Goal: Task Accomplishment & Management: Manage account settings

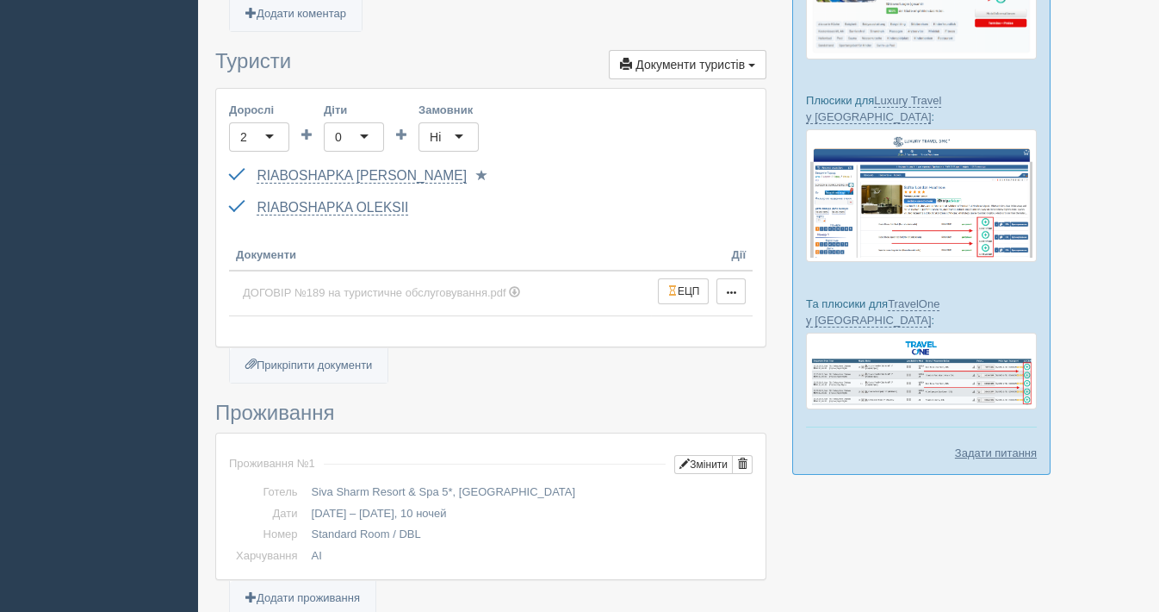
scroll to position [478, 0]
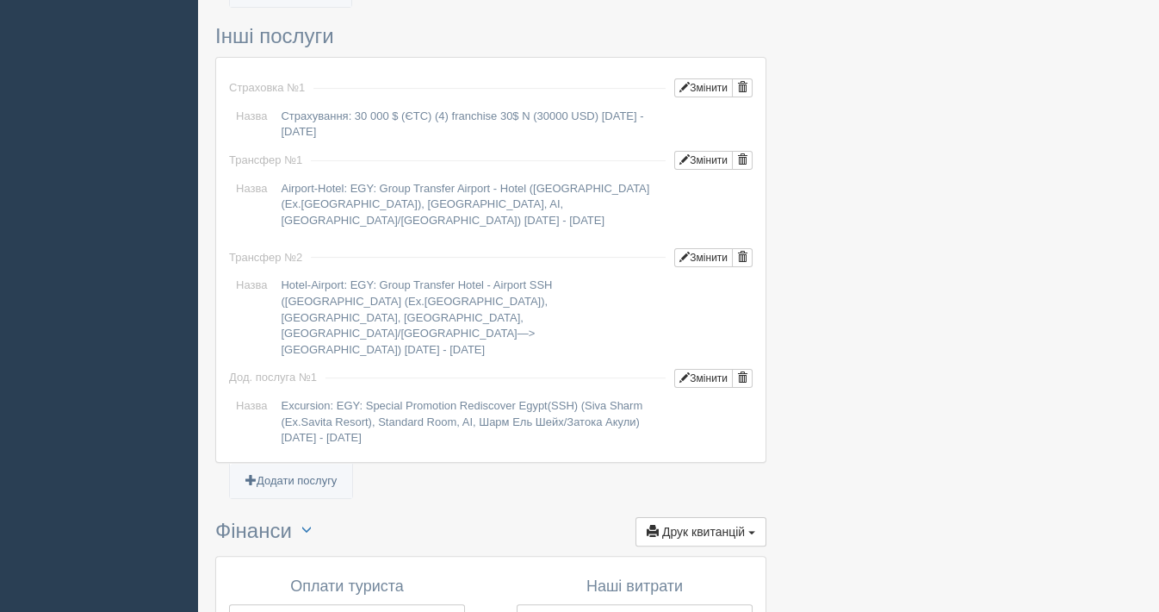
scroll to position [1772, 0]
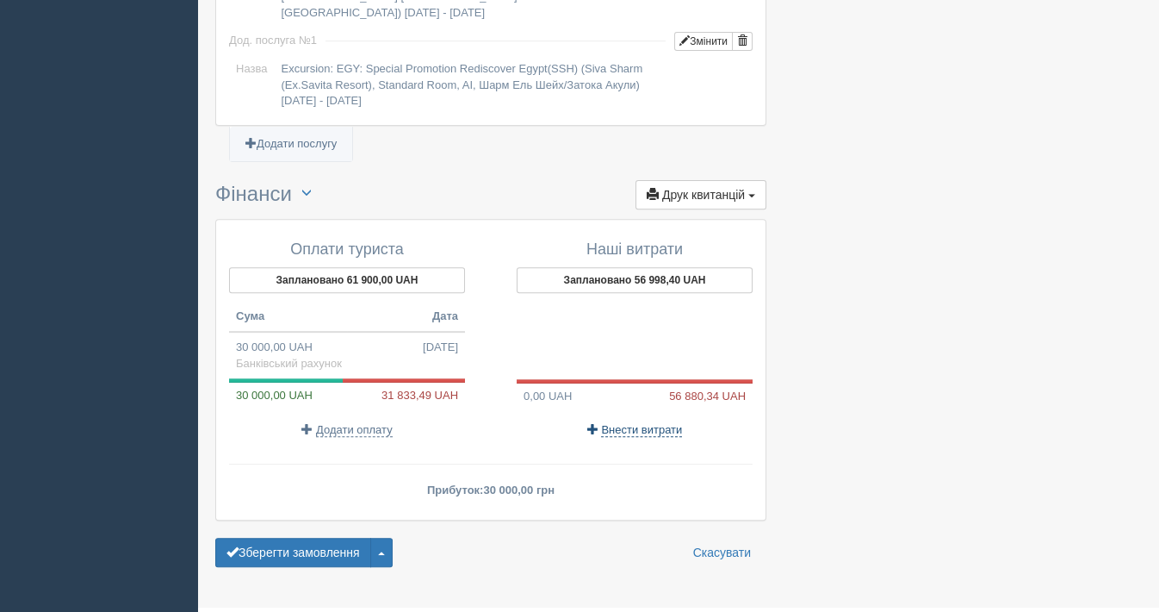
click at [634, 423] on span "Внести витрати" at bounding box center [641, 430] width 81 height 14
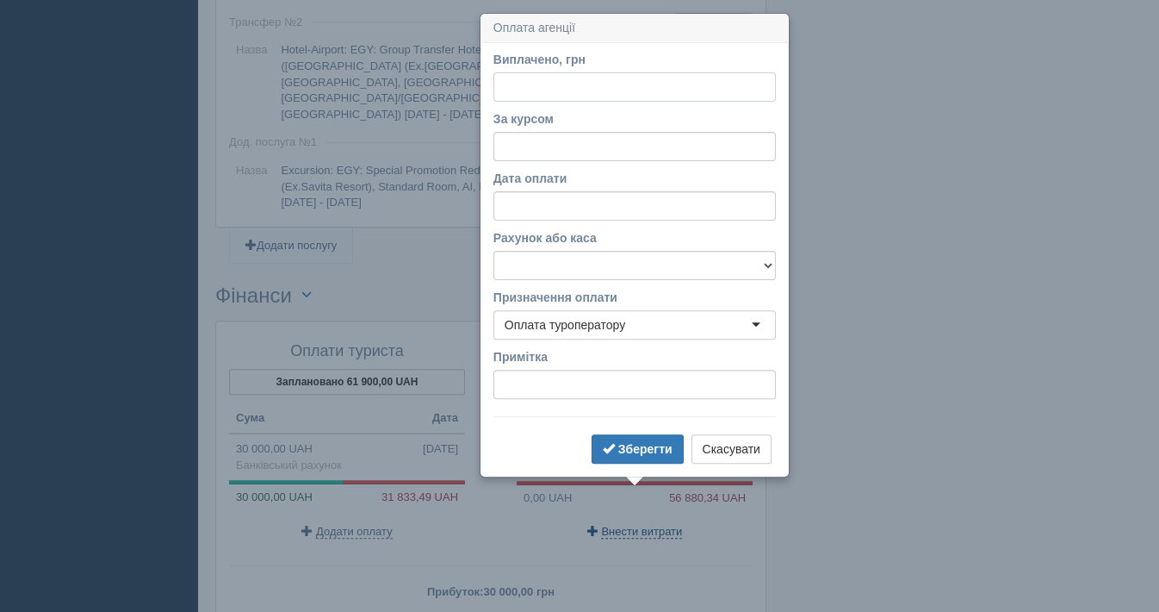
scroll to position [1682, 0]
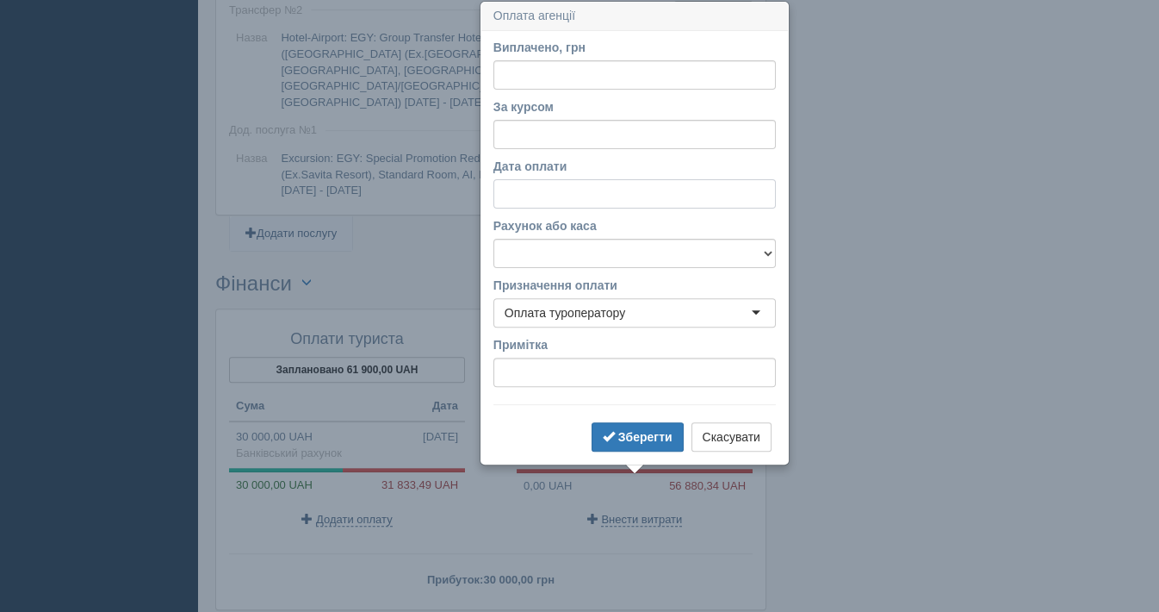
click at [520, 188] on input "Дата оплати" at bounding box center [635, 193] width 283 height 29
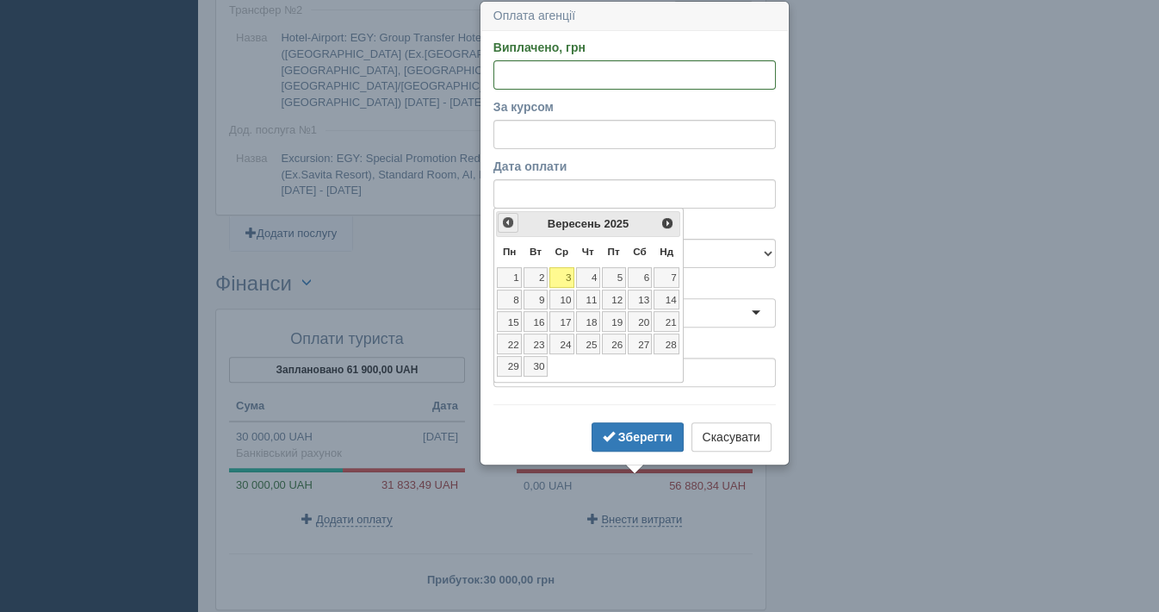
click at [513, 218] on span "<Попер" at bounding box center [508, 222] width 14 height 14
click at [619, 291] on link "8" at bounding box center [614, 299] width 24 height 21
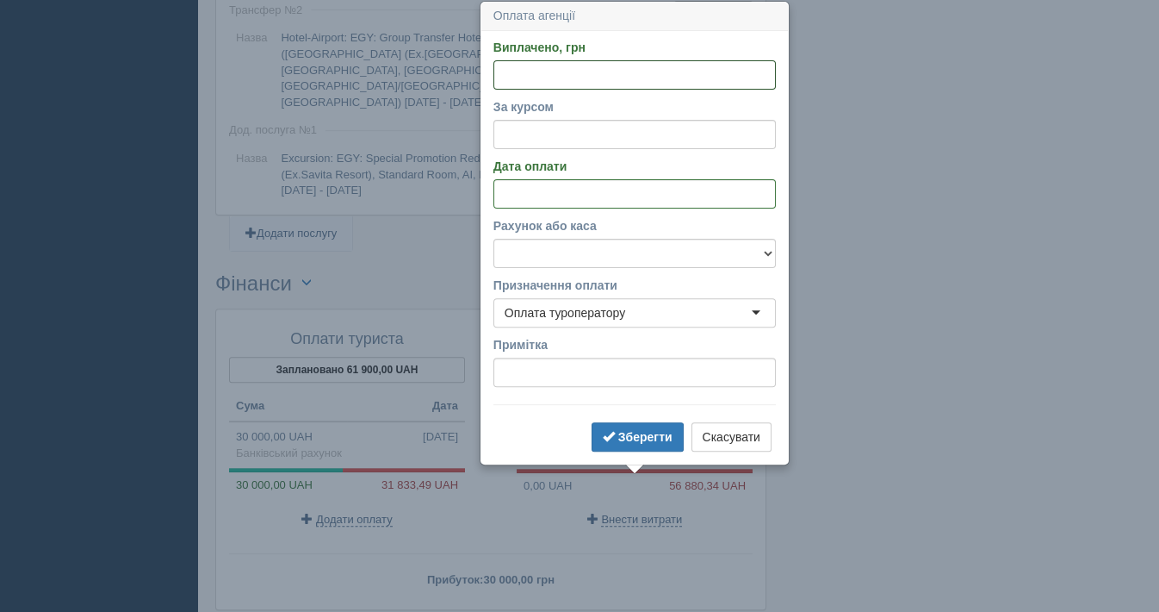
click at [525, 71] on input "Виплачено, грн" at bounding box center [635, 74] width 283 height 29
type input "30000"
click at [625, 426] on button "Зберегти" at bounding box center [638, 436] width 92 height 29
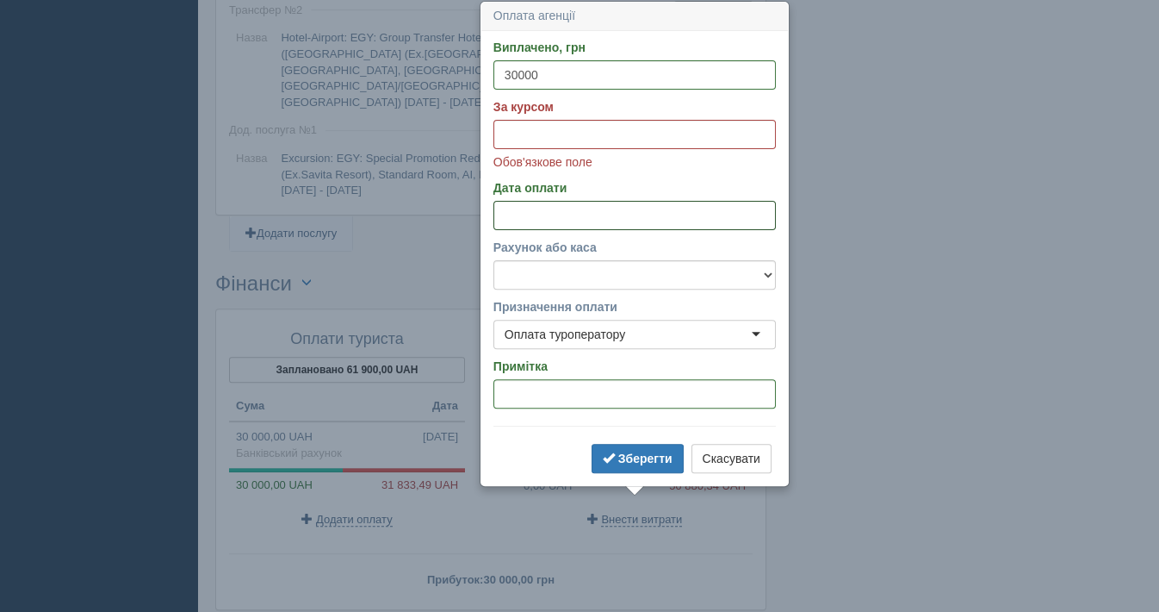
click at [520, 204] on input "Дата оплати" at bounding box center [635, 215] width 283 height 29
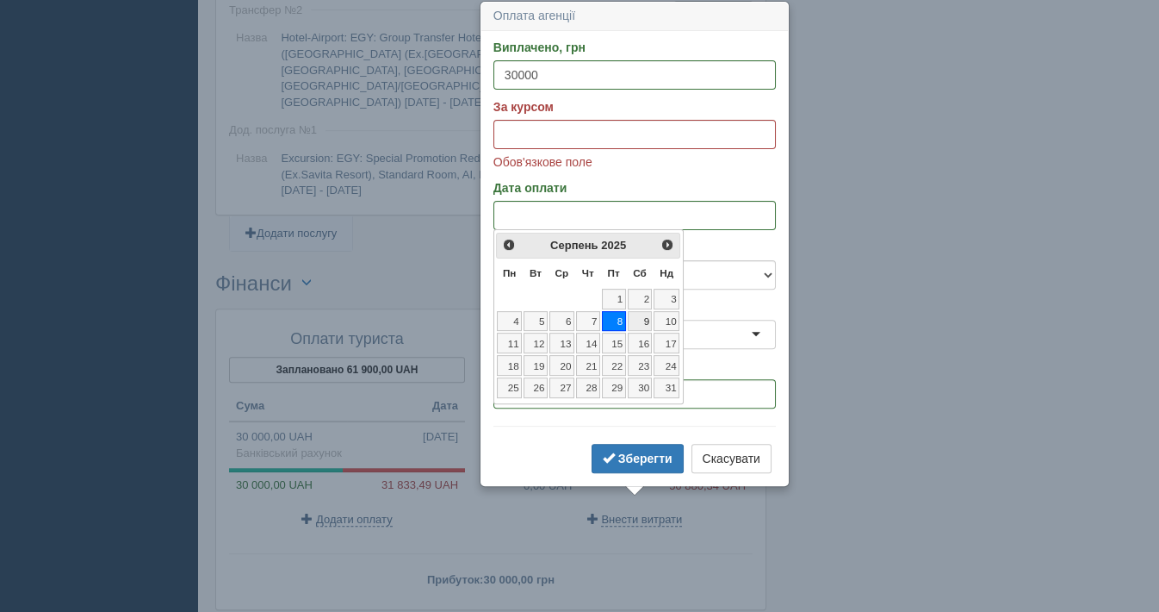
click at [633, 325] on link "9" at bounding box center [640, 321] width 25 height 21
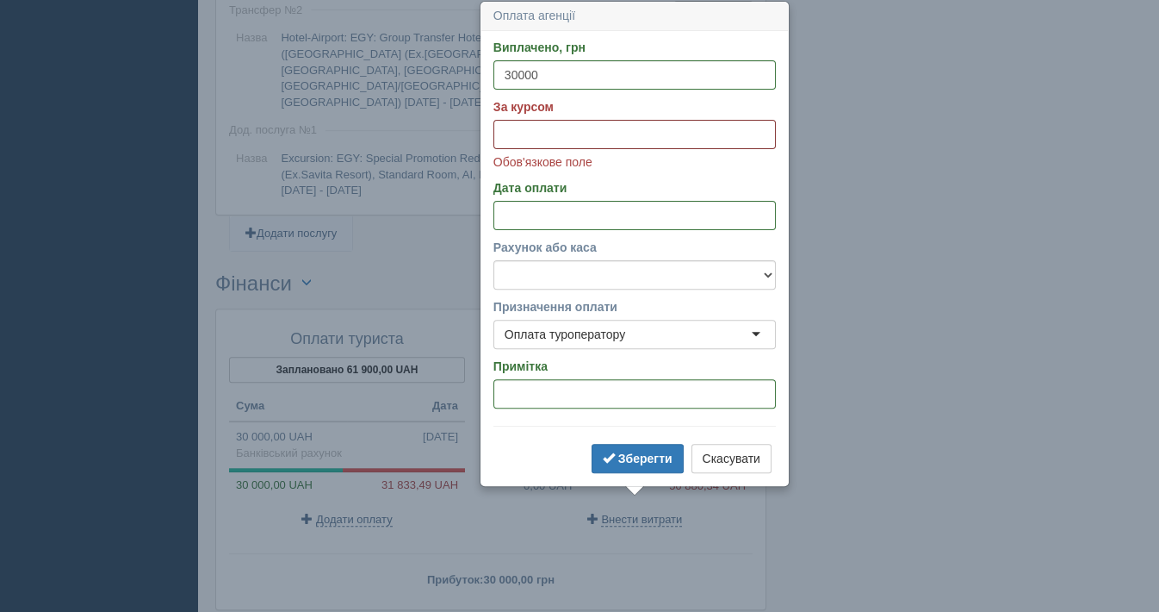
click at [504, 120] on input "За курсом" at bounding box center [635, 134] width 283 height 29
paste input "48.276"
type input "48.276"
click at [641, 457] on b "Зберегти" at bounding box center [646, 458] width 54 height 14
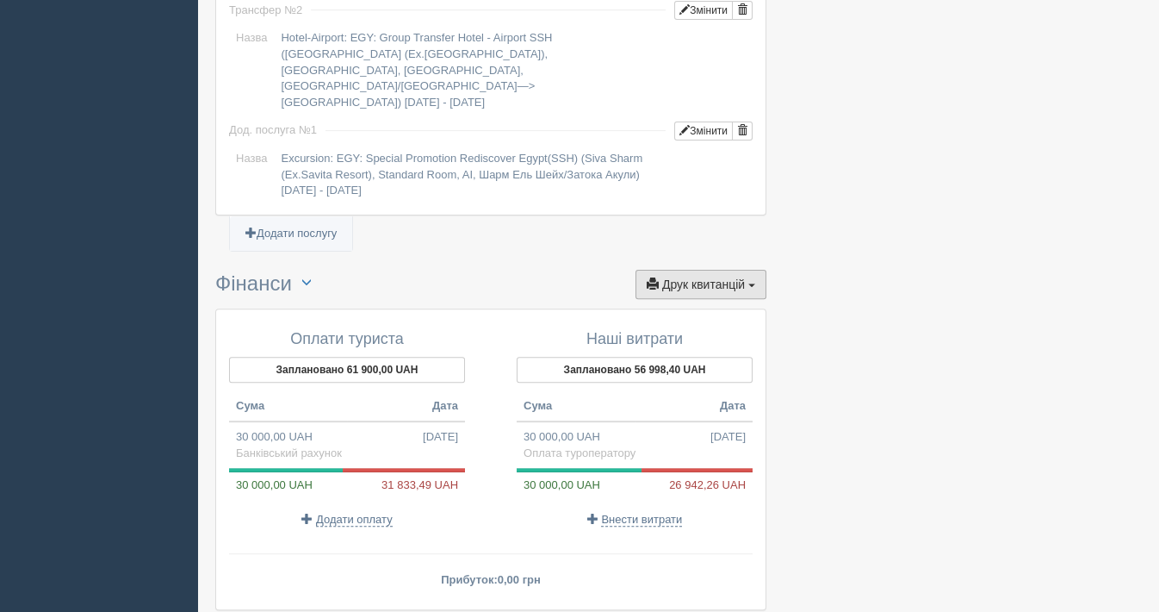
click at [695, 277] on span "Друк квитанцій" at bounding box center [703, 284] width 83 height 14
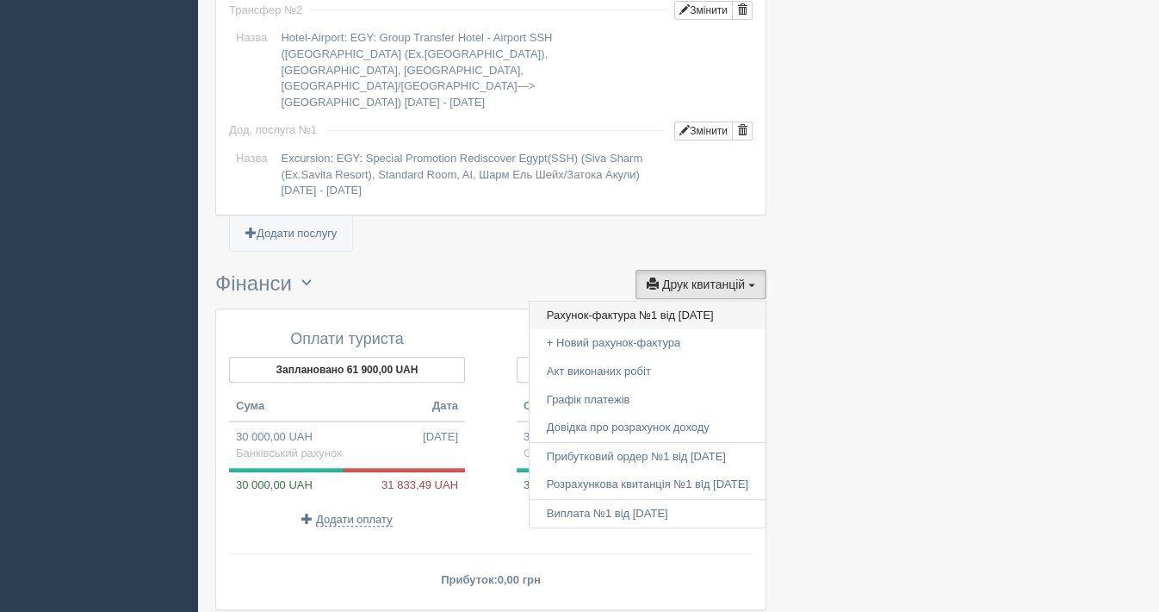
click at [656, 302] on link "Рахунок-фактура №1 від [DATE]" at bounding box center [648, 316] width 236 height 28
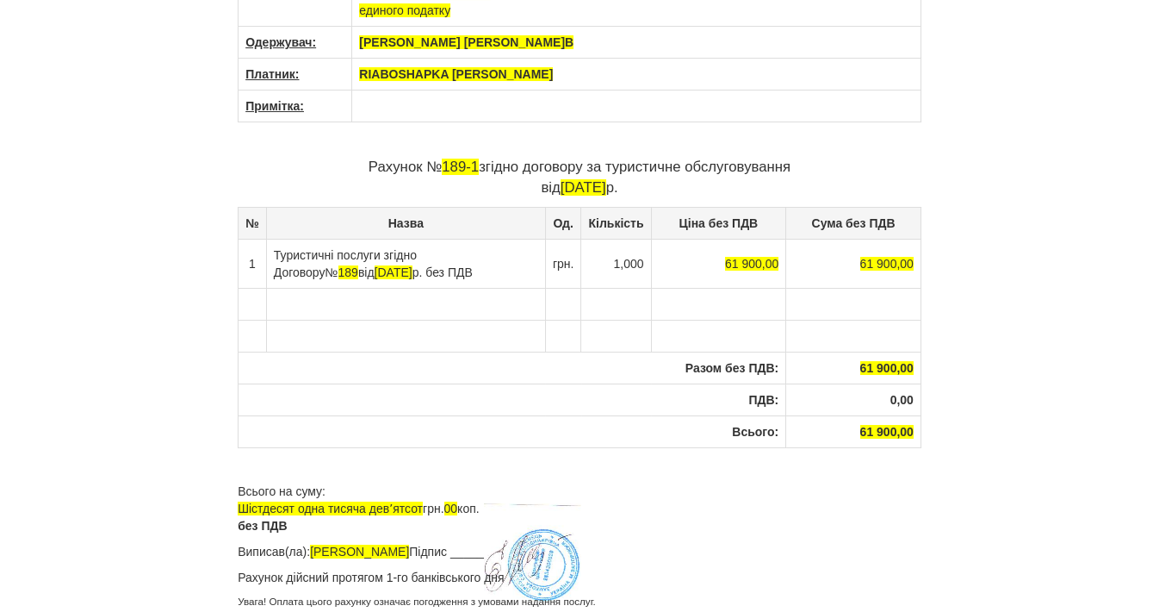
scroll to position [251, 0]
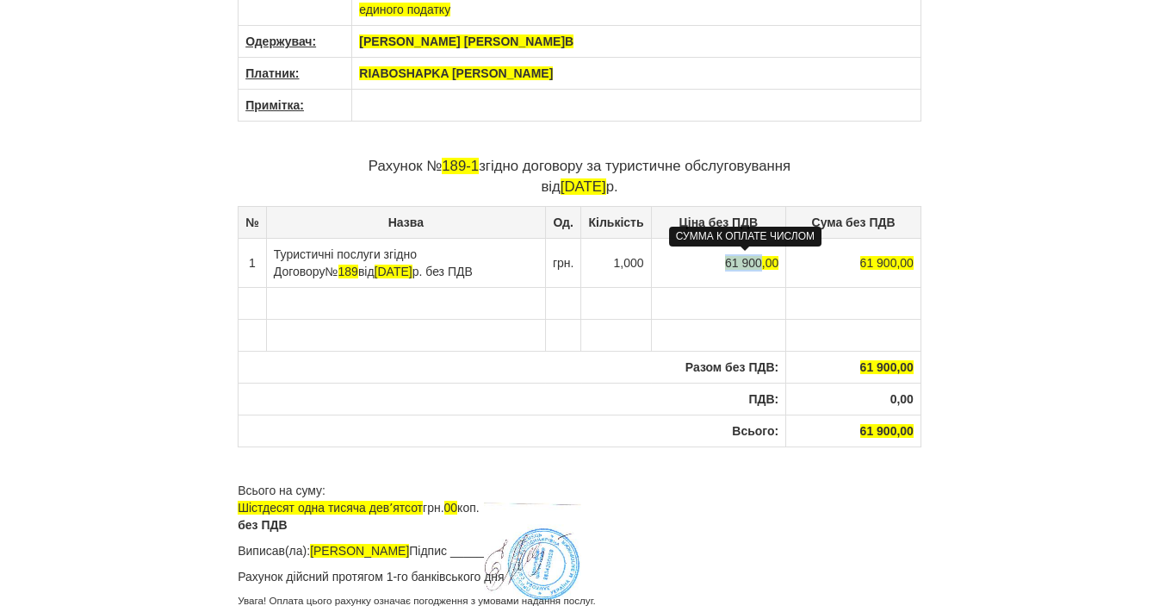
drag, startPoint x: 717, startPoint y: 259, endPoint x: 755, endPoint y: 257, distance: 38.0
click at [755, 257] on td "61 900,00" at bounding box center [718, 262] width 135 height 49
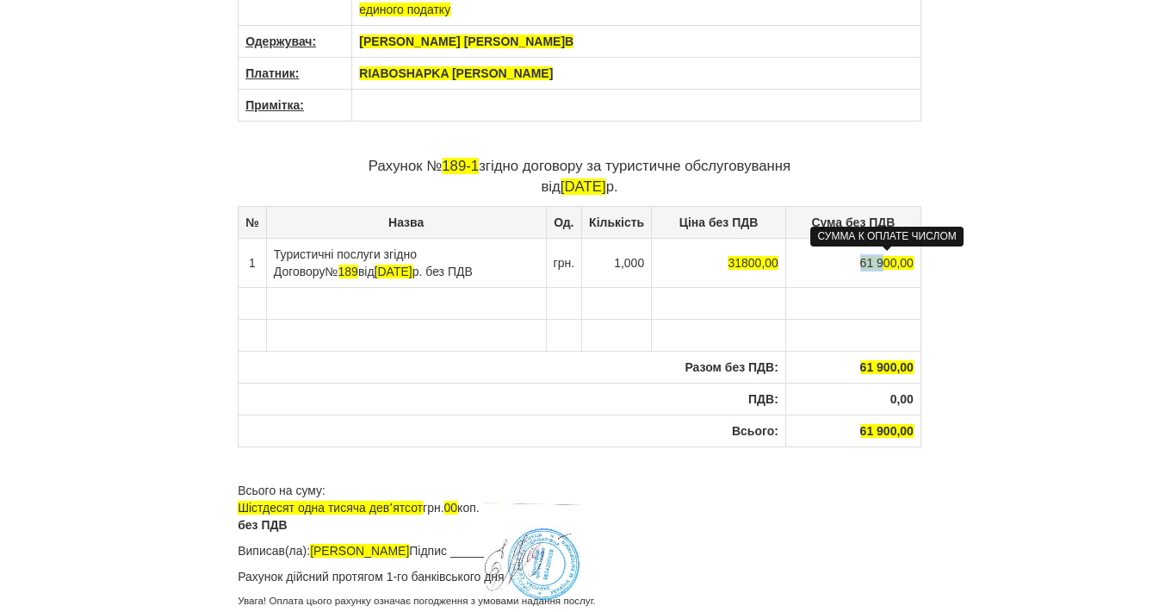
drag, startPoint x: 883, startPoint y: 258, endPoint x: 860, endPoint y: 260, distance: 23.3
click at [861, 260] on span "61 900,00" at bounding box center [887, 263] width 53 height 14
drag, startPoint x: 771, startPoint y: 251, endPoint x: 715, endPoint y: 255, distance: 56.2
click at [715, 255] on td "31800,00" at bounding box center [719, 262] width 134 height 49
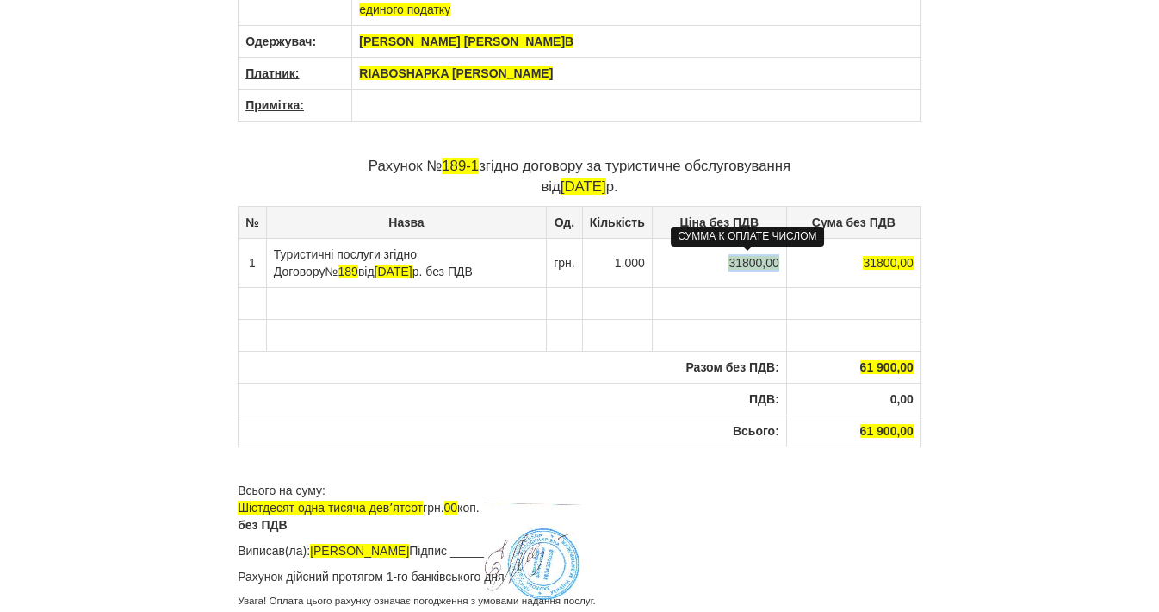
copy span "31800,00"
drag, startPoint x: 911, startPoint y: 360, endPoint x: 822, endPoint y: 350, distance: 89.3
click at [820, 351] on th "61 900,00" at bounding box center [853, 367] width 134 height 32
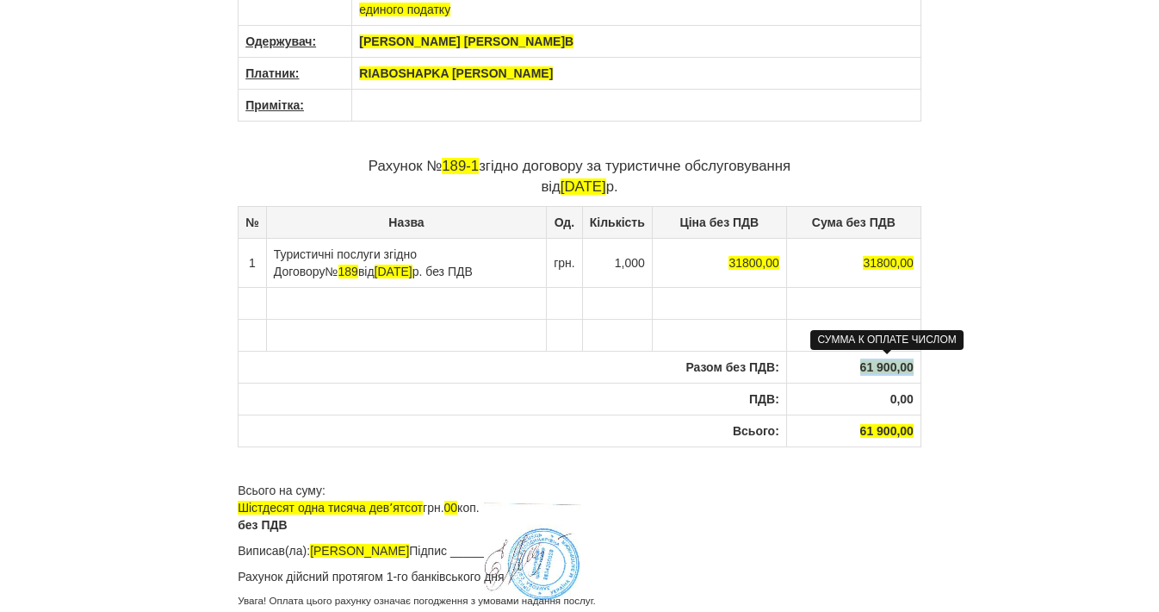
drag, startPoint x: 913, startPoint y: 363, endPoint x: 864, endPoint y: 360, distance: 49.2
click at [861, 362] on span "61 900,00" at bounding box center [887, 367] width 53 height 14
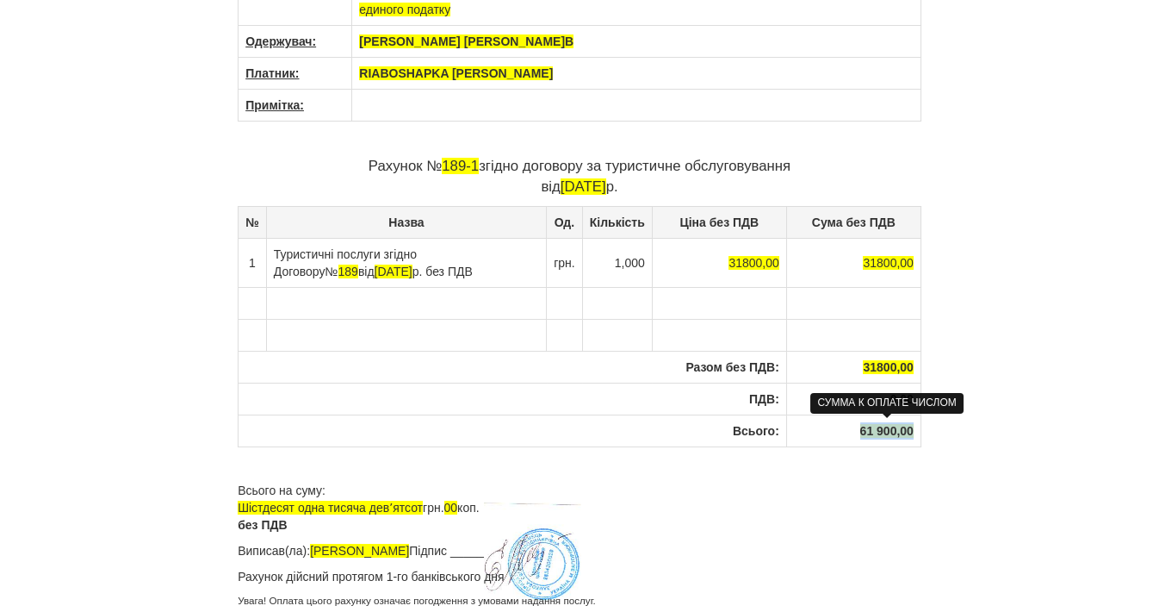
drag, startPoint x: 916, startPoint y: 423, endPoint x: 862, endPoint y: 432, distance: 54.1
click at [862, 432] on th "61 900,00" at bounding box center [853, 430] width 134 height 32
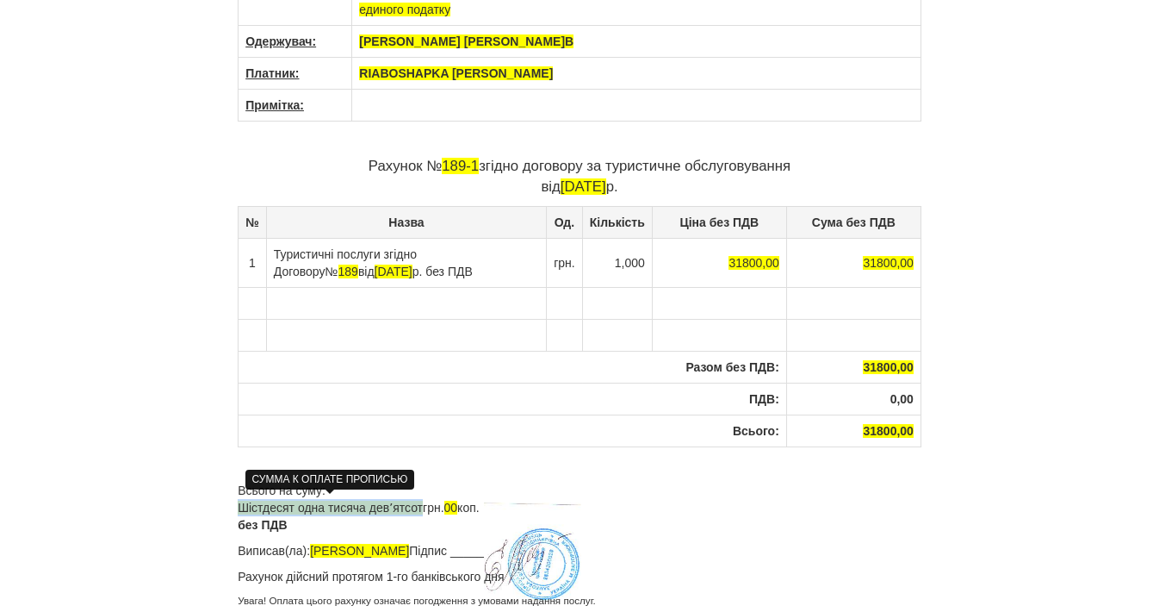
drag, startPoint x: 420, startPoint y: 506, endPoint x: 240, endPoint y: 501, distance: 179.2
click at [240, 501] on p "Всього на суму: Шістдесят одна тисяча девʼятсот грн. 00 коп. без ПДВ" at bounding box center [580, 508] width 684 height 52
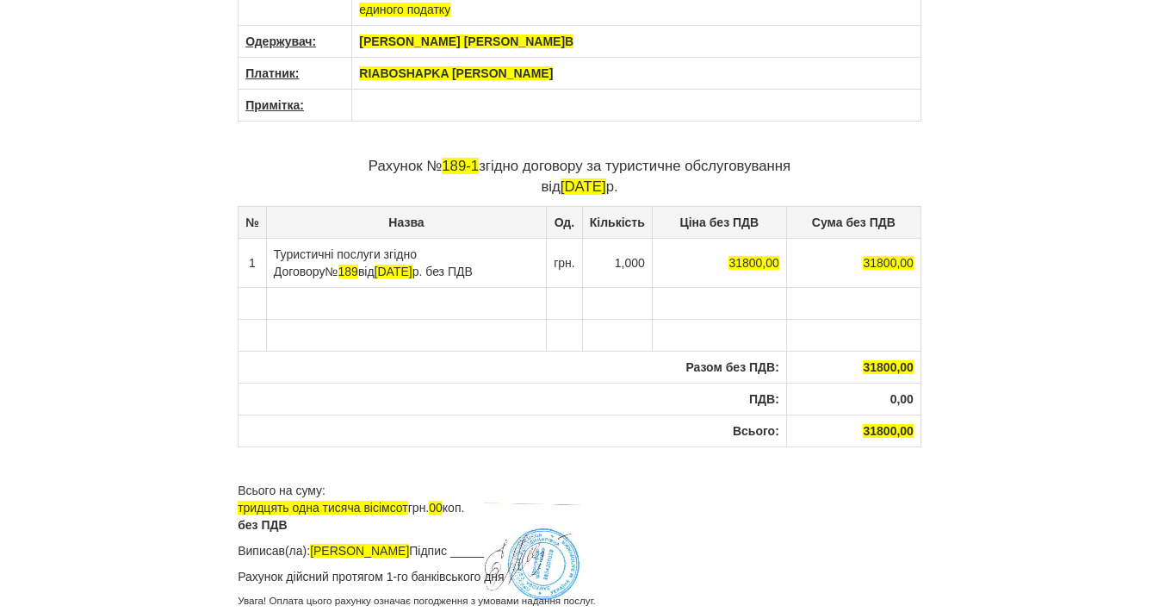
scroll to position [0, 0]
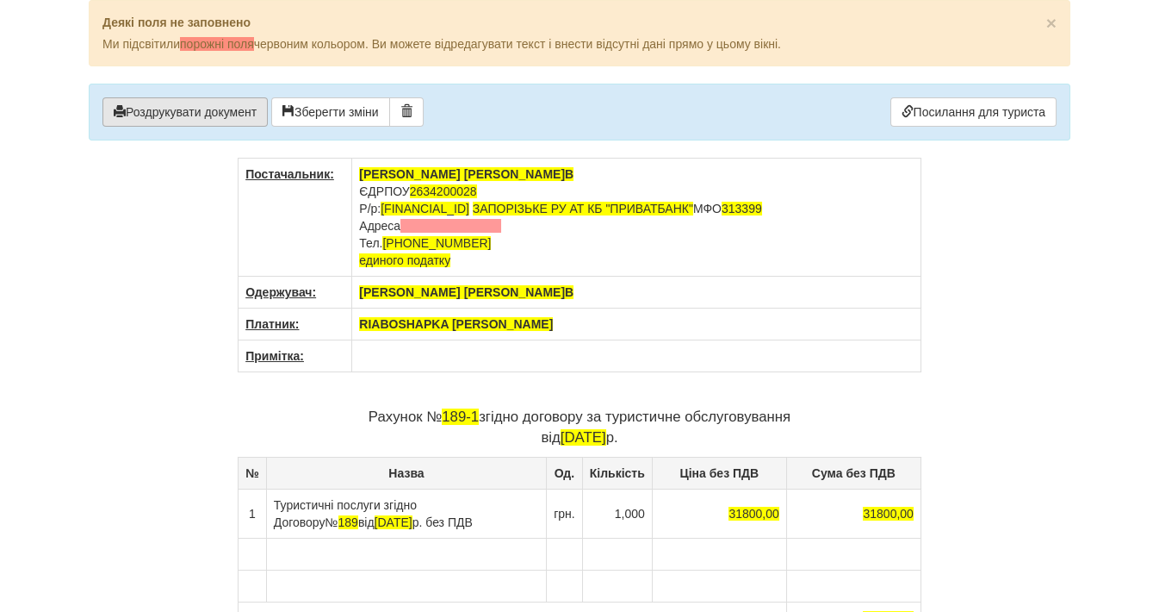
click at [173, 105] on button "Роздрукувати документ" at bounding box center [185, 111] width 165 height 29
